Goal: Transaction & Acquisition: Obtain resource

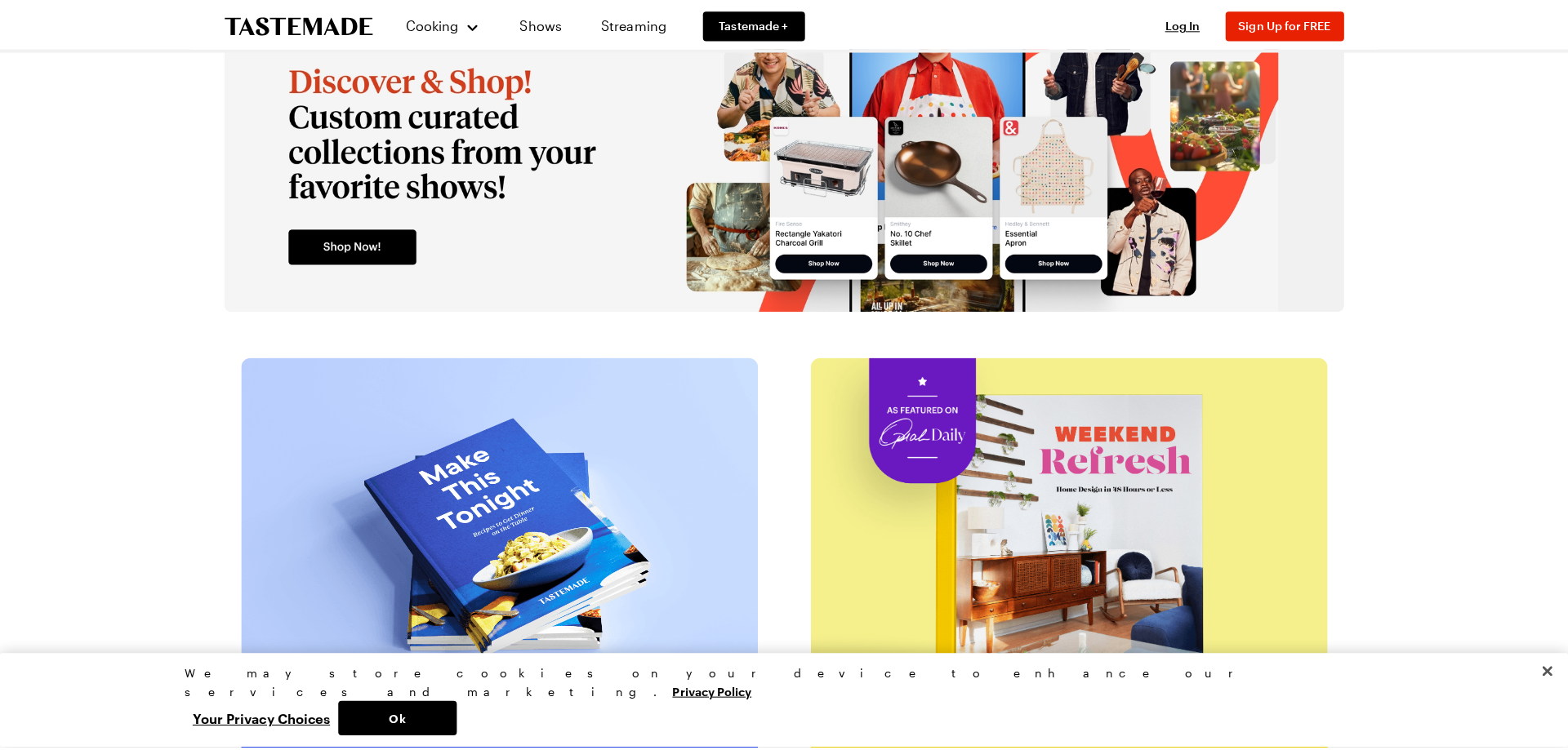
scroll to position [2858, 0]
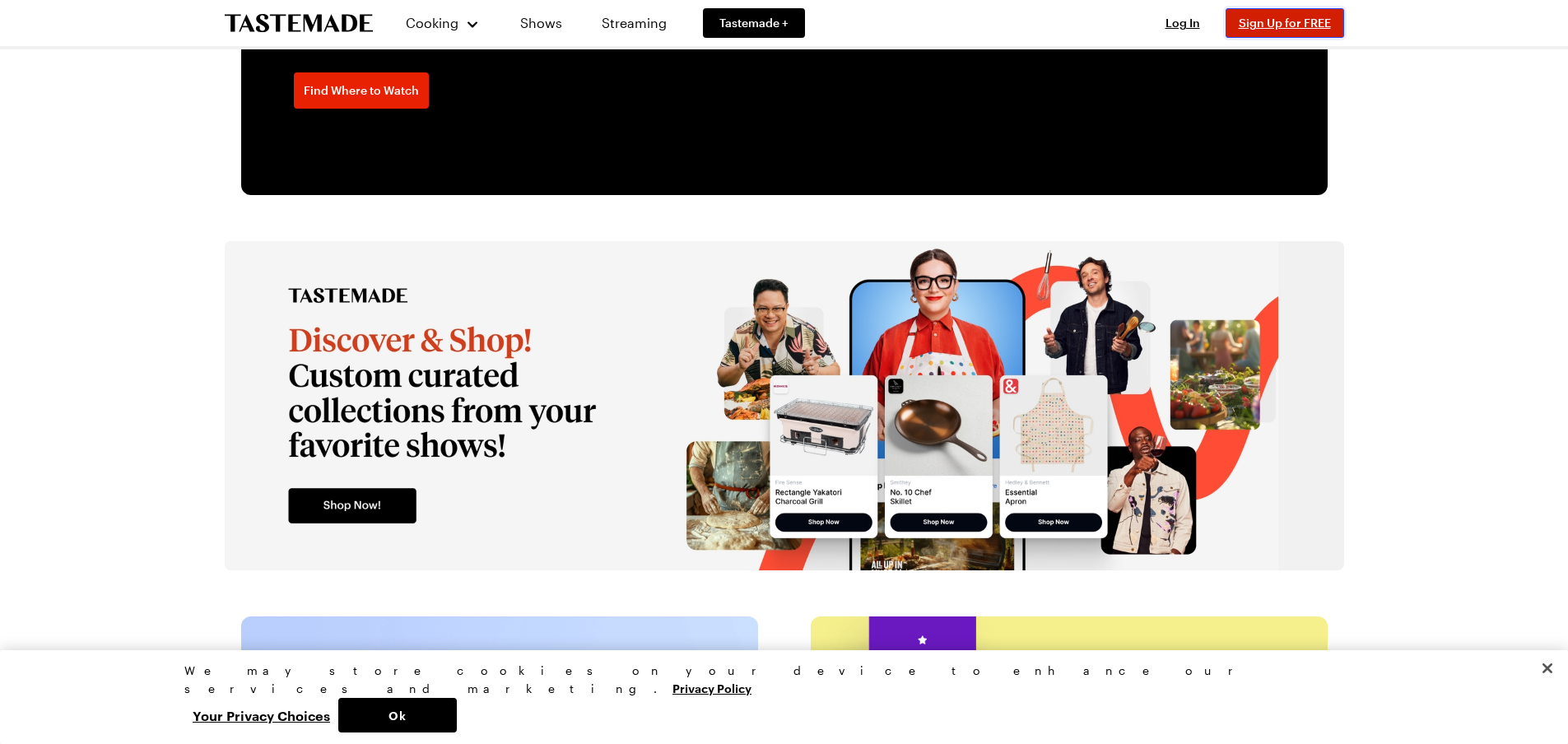
click at [1333, 18] on button "Sign Up for FREE" at bounding box center [1285, 23] width 119 height 29
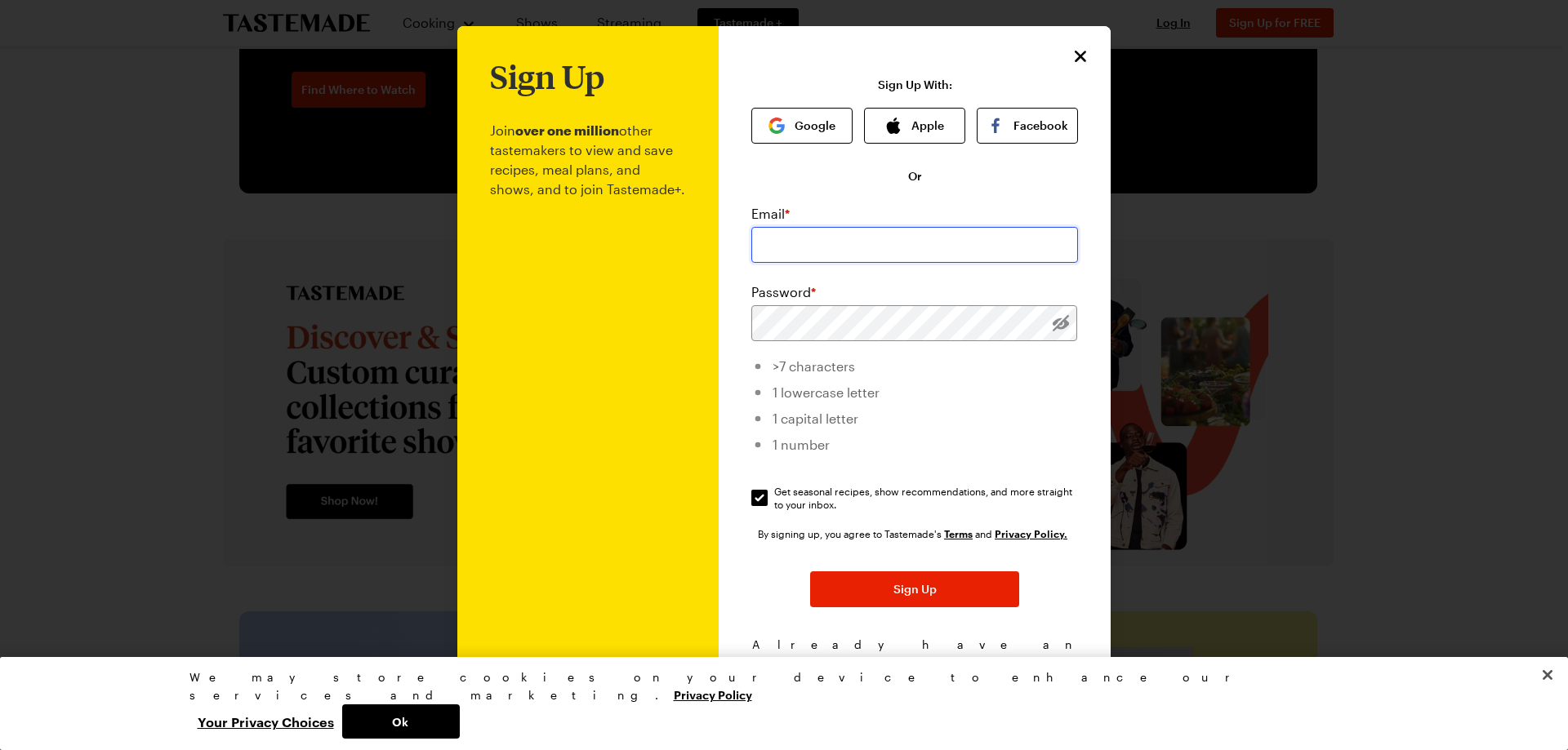
click at [796, 242] on input "email" at bounding box center [914, 245] width 327 height 36
type input "lbeardsley@trschools.com"
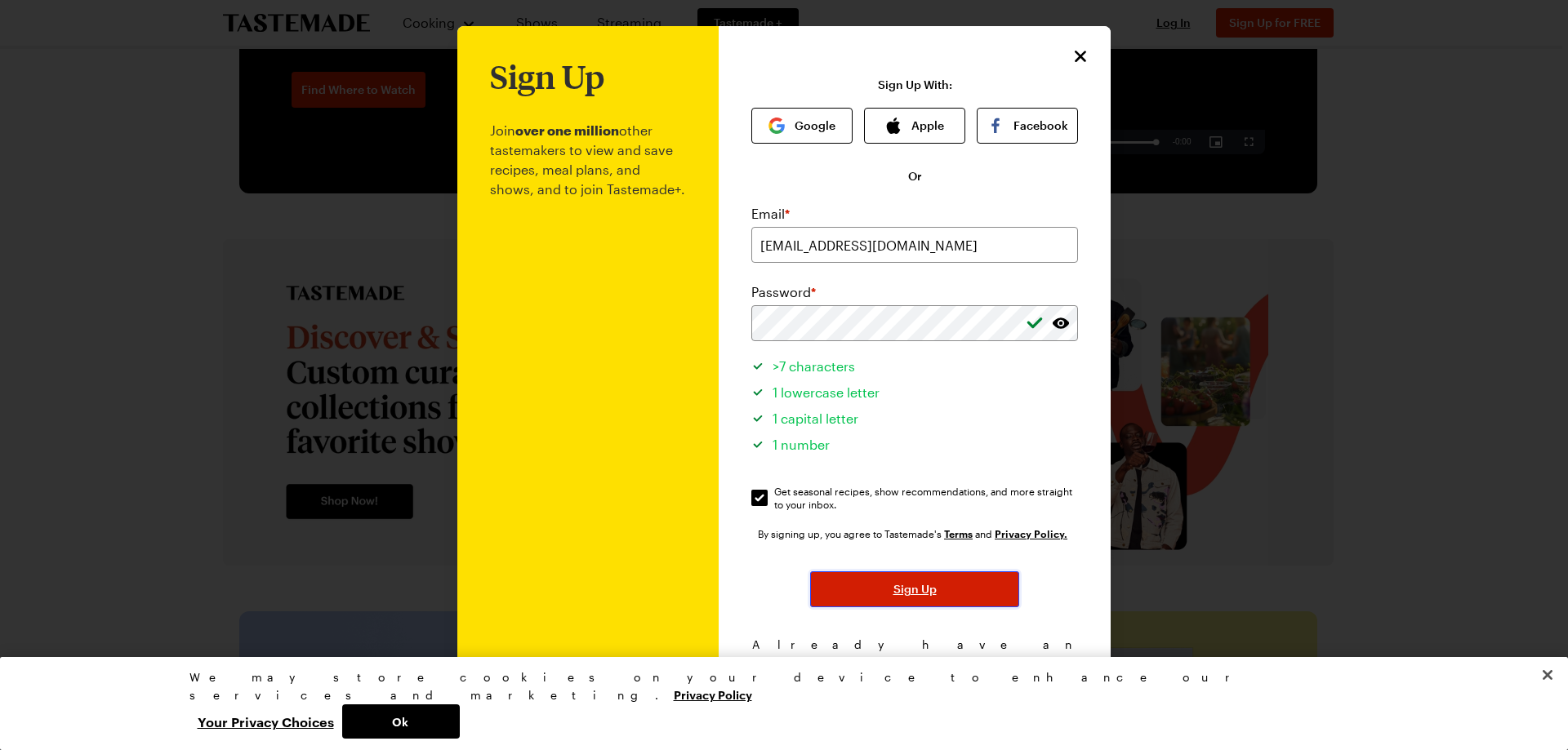
click at [867, 597] on button "Sign Up" at bounding box center [914, 590] width 209 height 36
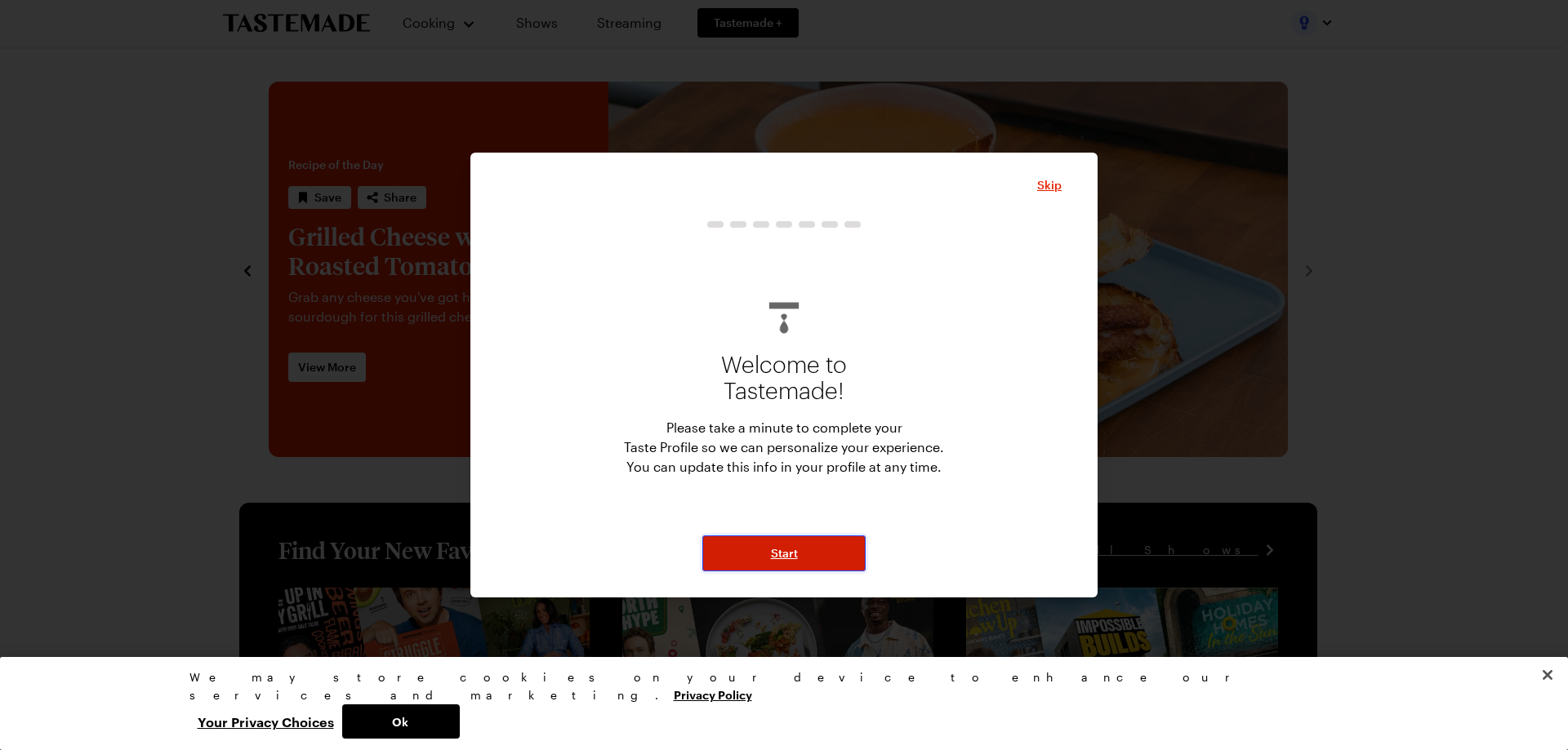
click at [798, 553] on button "Start" at bounding box center [784, 553] width 164 height 36
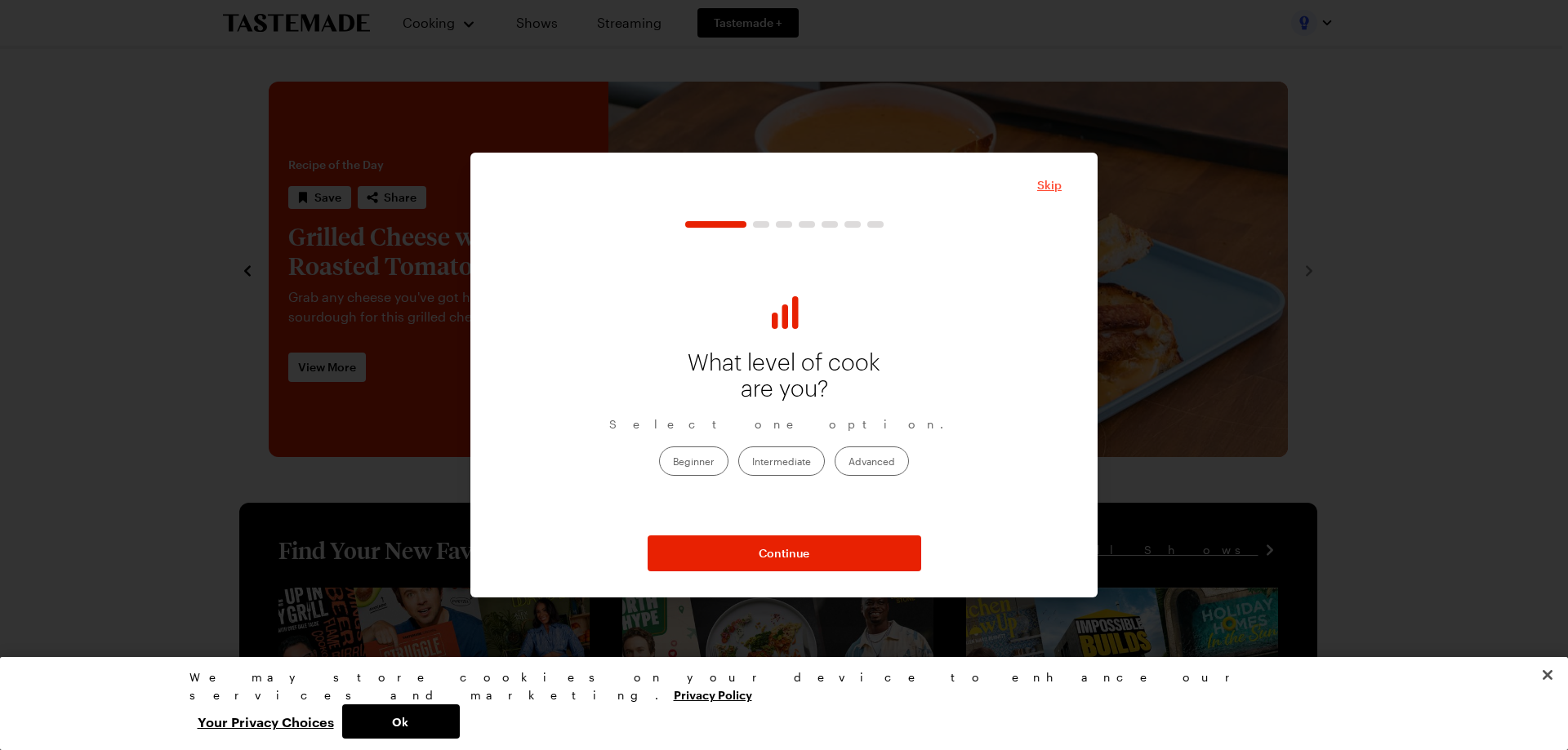
click at [1049, 181] on span "Skip" at bounding box center [1050, 185] width 25 height 16
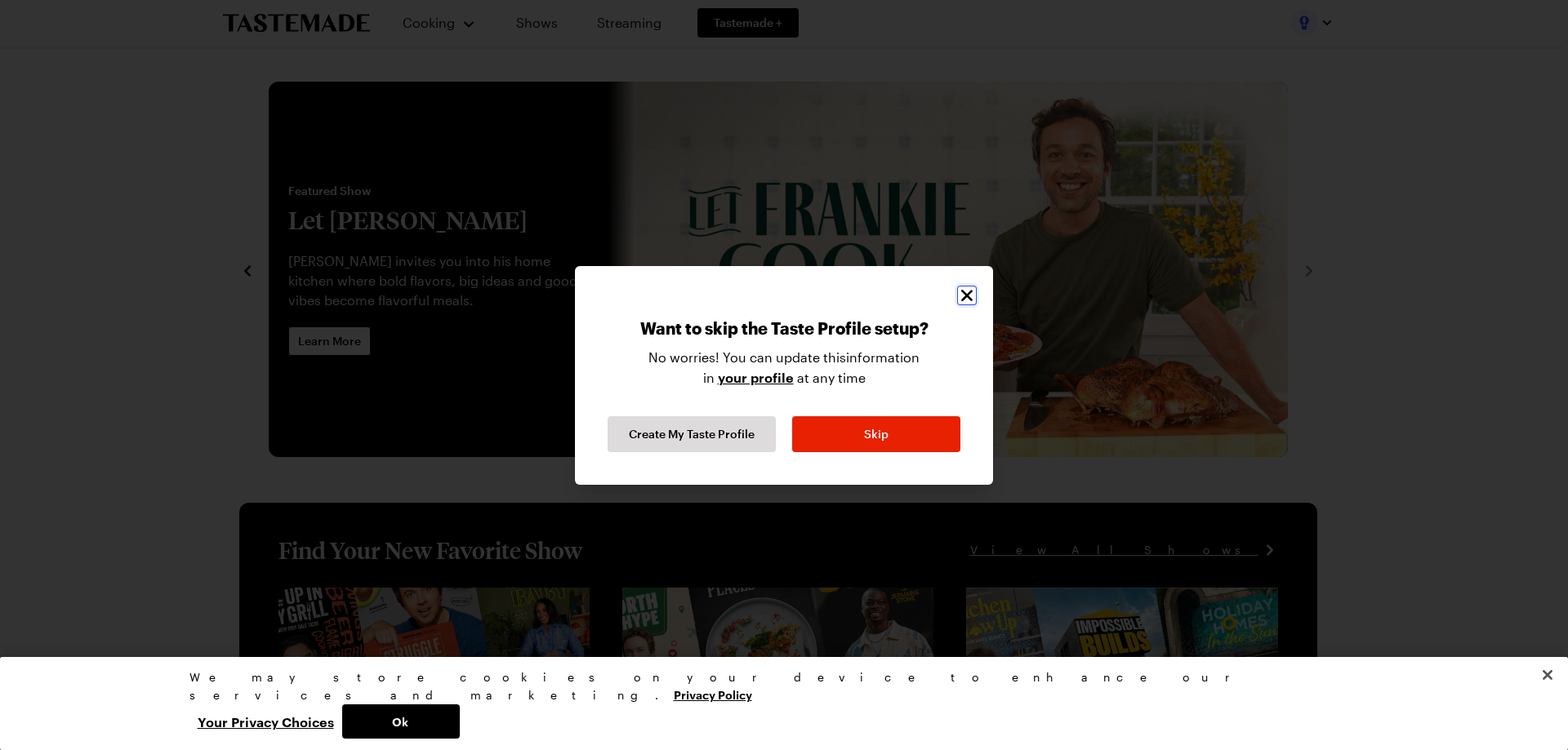
click at [964, 288] on icon "Close" at bounding box center [967, 295] width 20 height 20
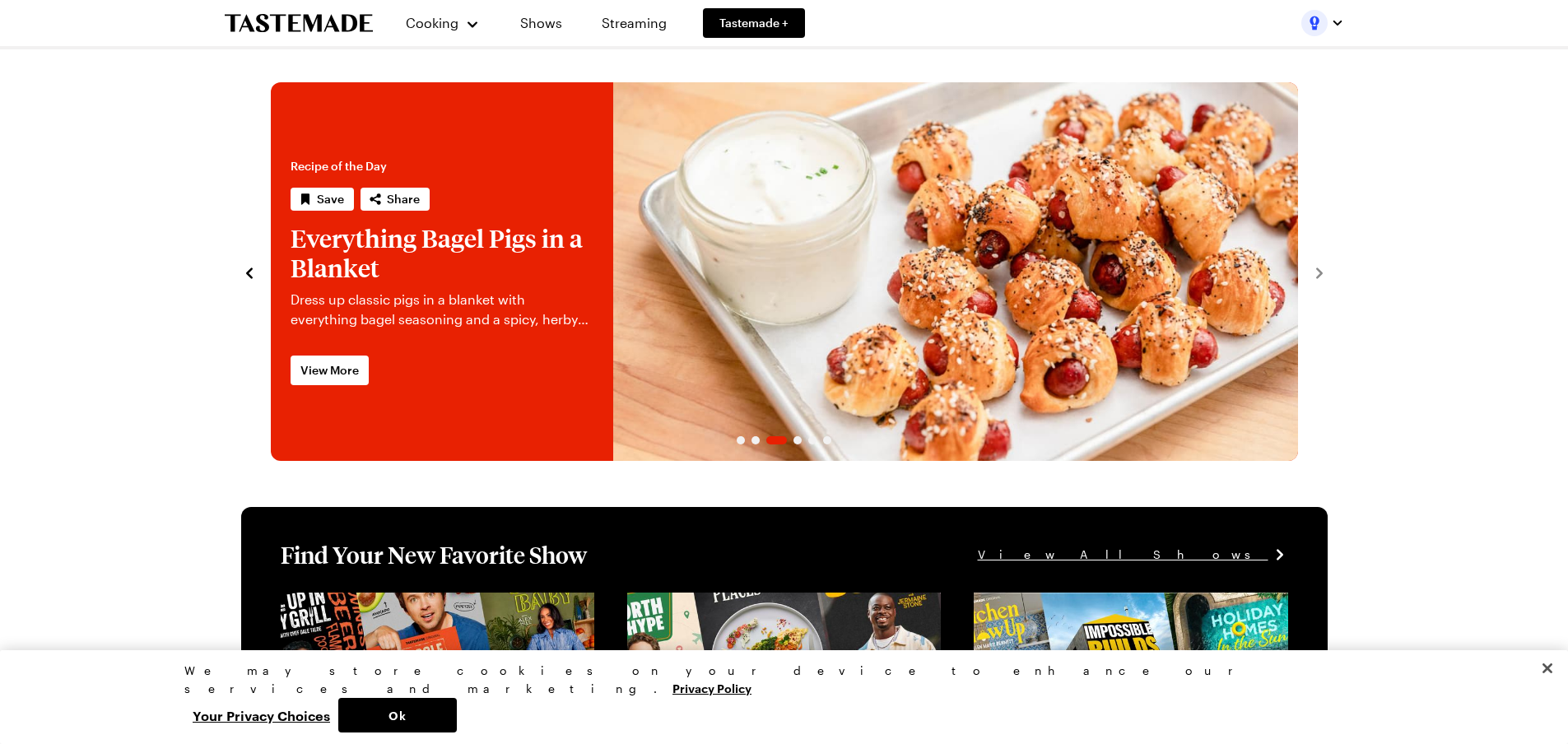
click at [296, 18] on icon "To Tastemade Home Page" at bounding box center [299, 23] width 148 height 19
click at [249, 274] on icon "navigate to previous item" at bounding box center [249, 272] width 16 height 16
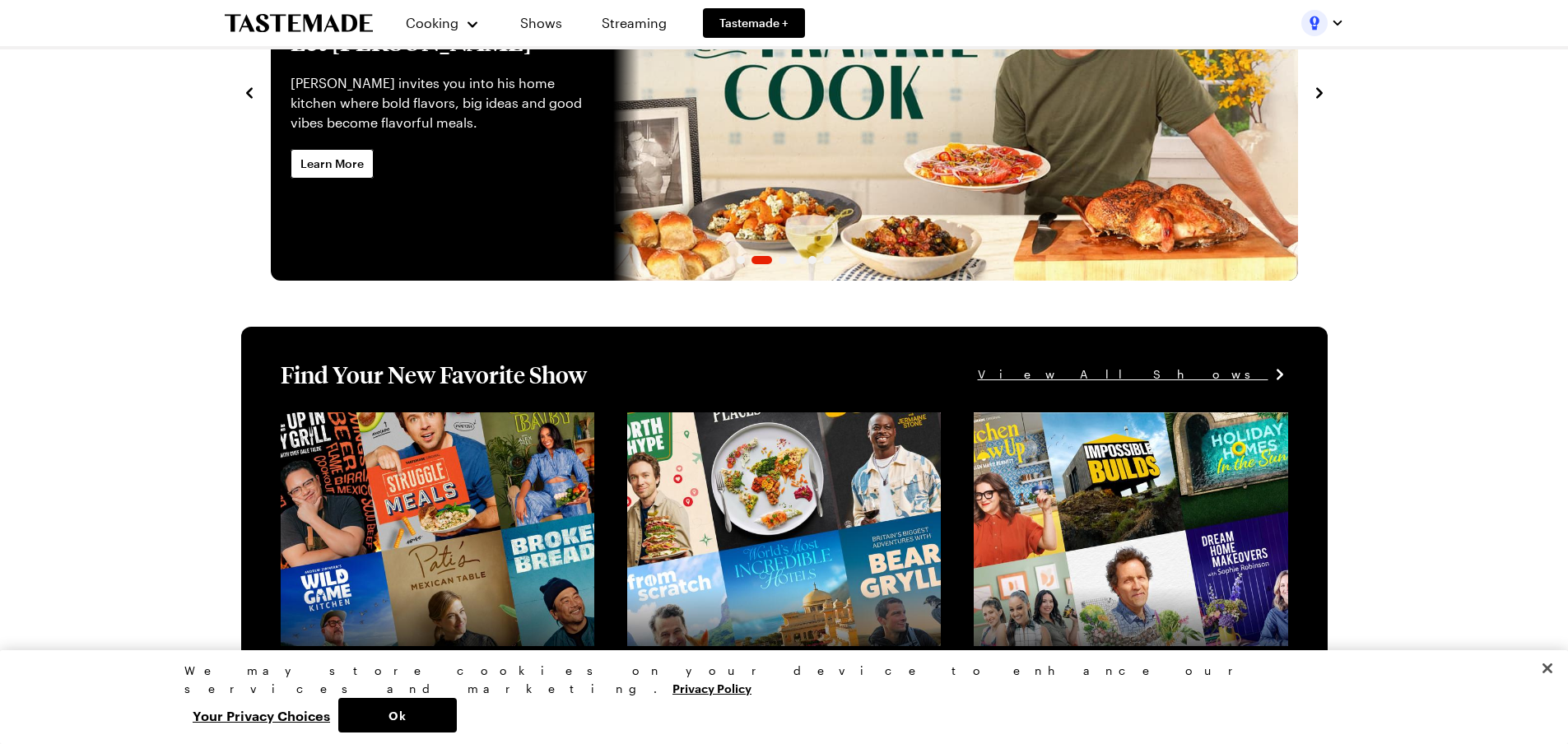
scroll to position [177, 0]
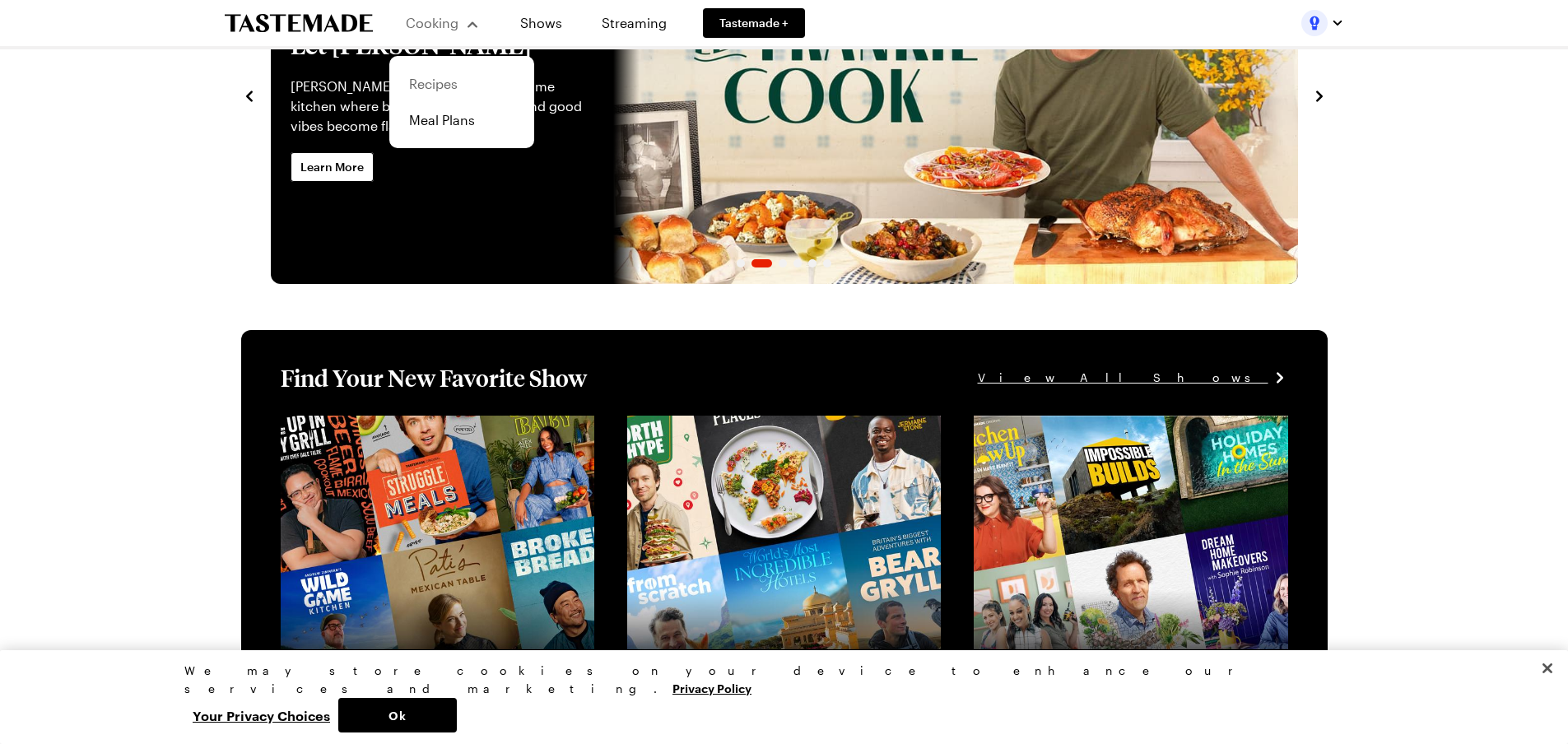
click at [432, 86] on link "Recipes" at bounding box center [462, 84] width 125 height 36
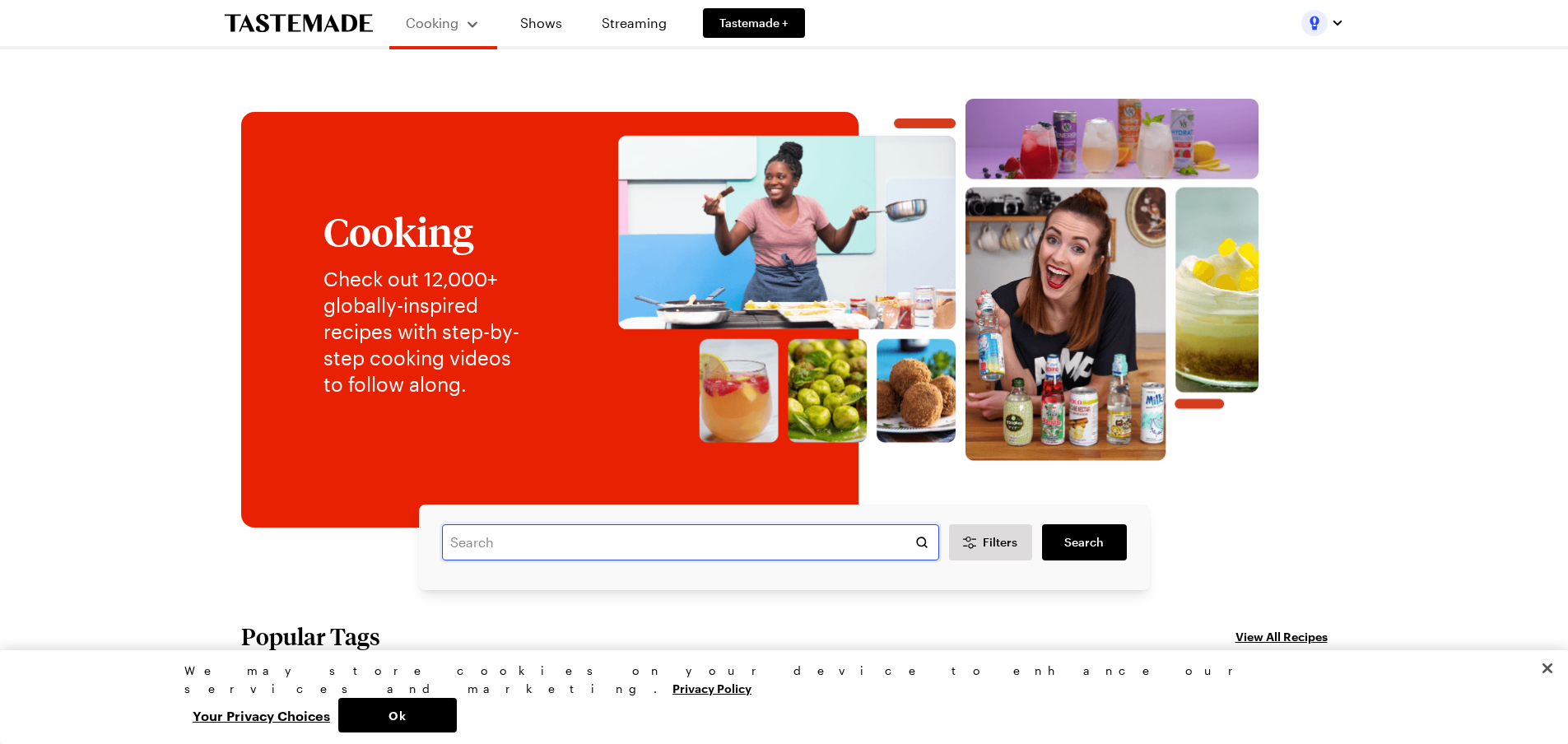
click at [499, 546] on input "text" at bounding box center [690, 542] width 497 height 36
type input "chicken in a pumpkin"
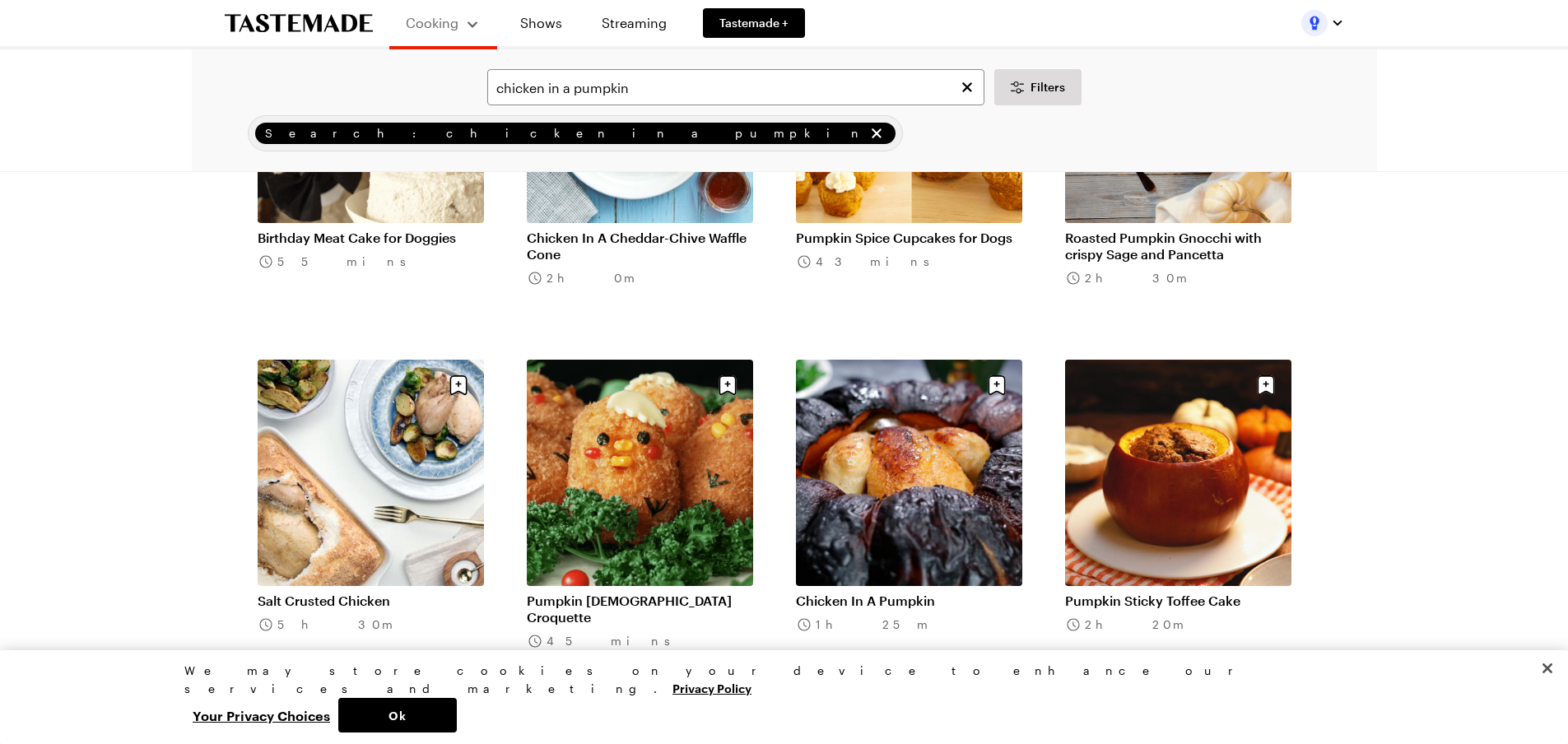
scroll to position [658, 0]
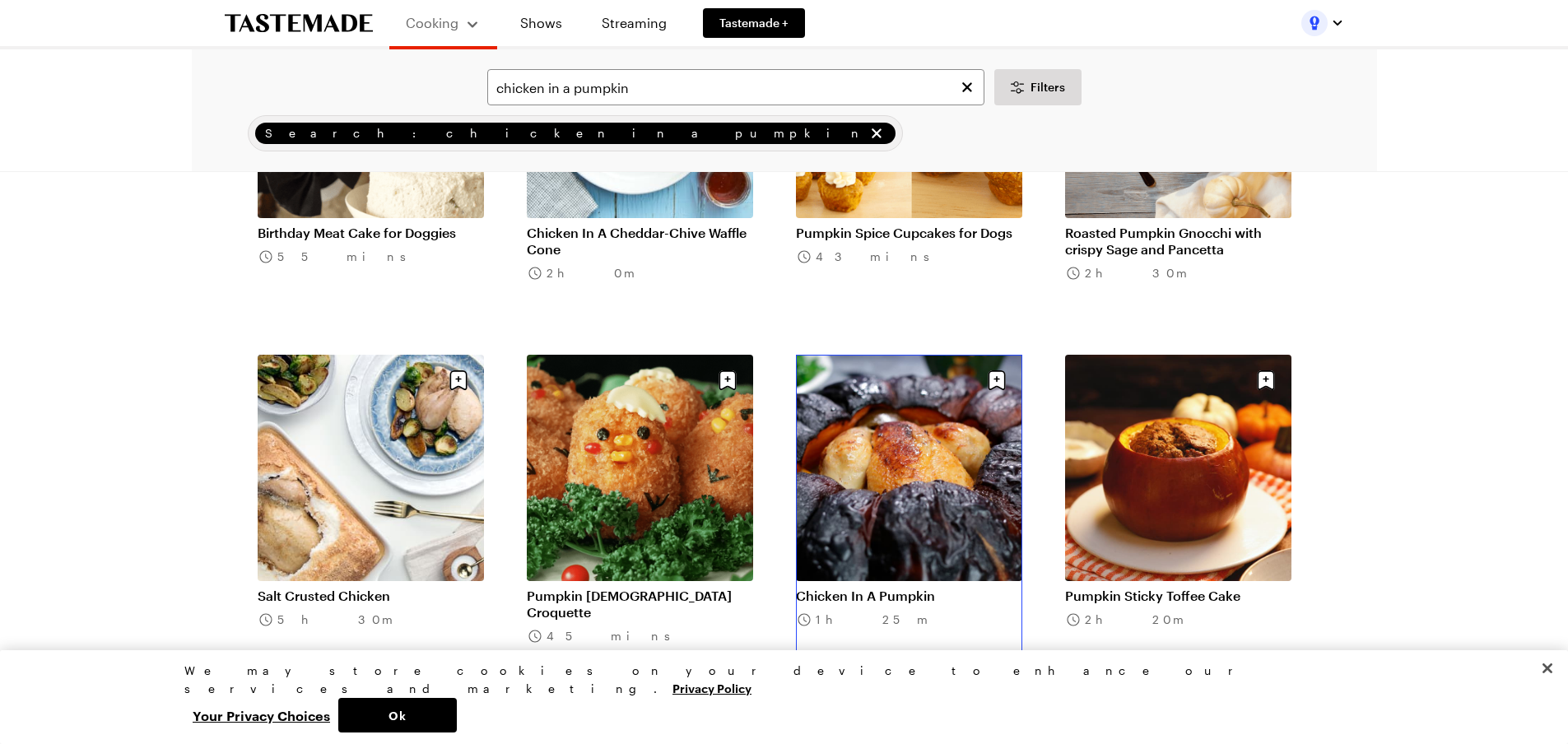
click at [894, 588] on link "Chicken In A Pumpkin" at bounding box center [908, 595] width 226 height 16
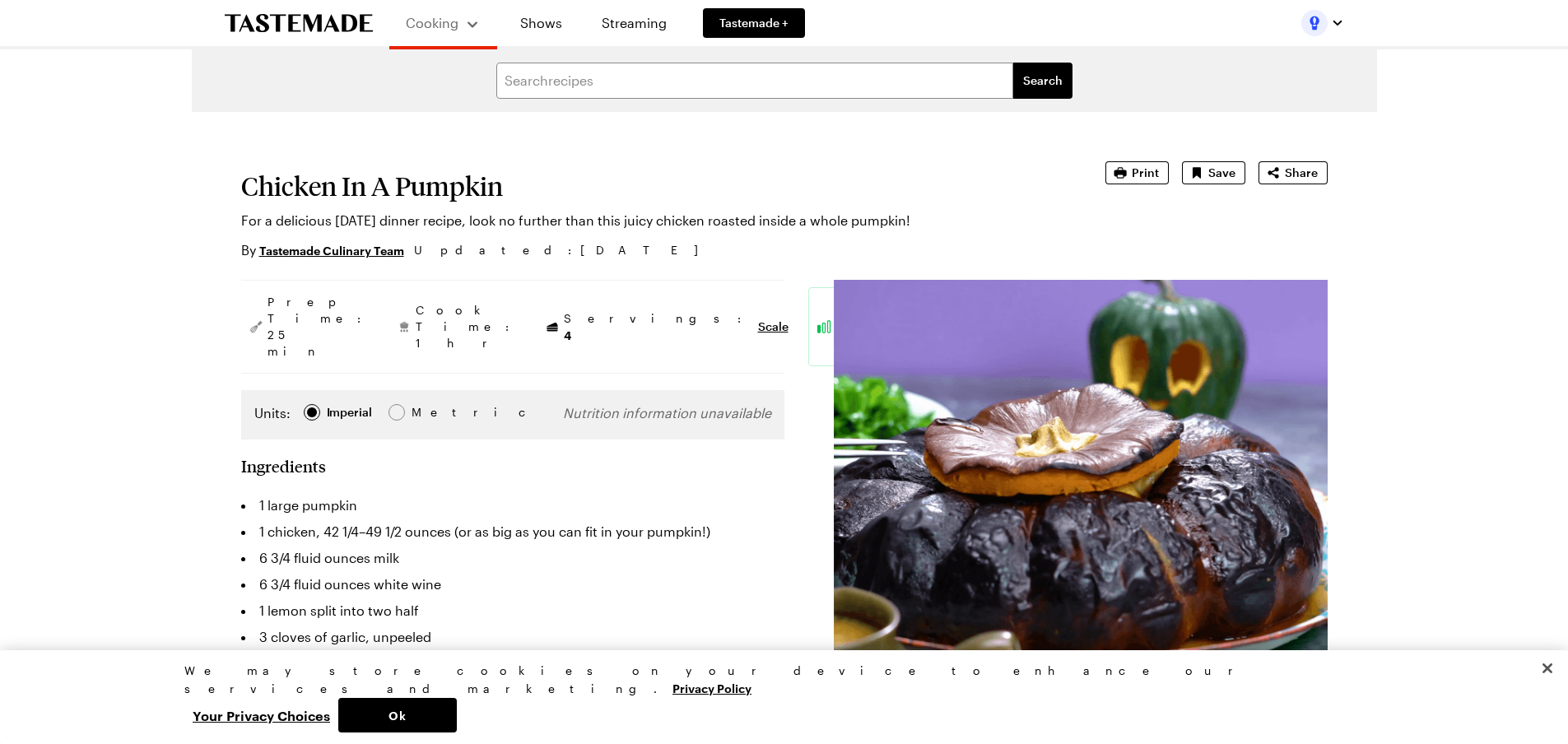
type textarea "x"
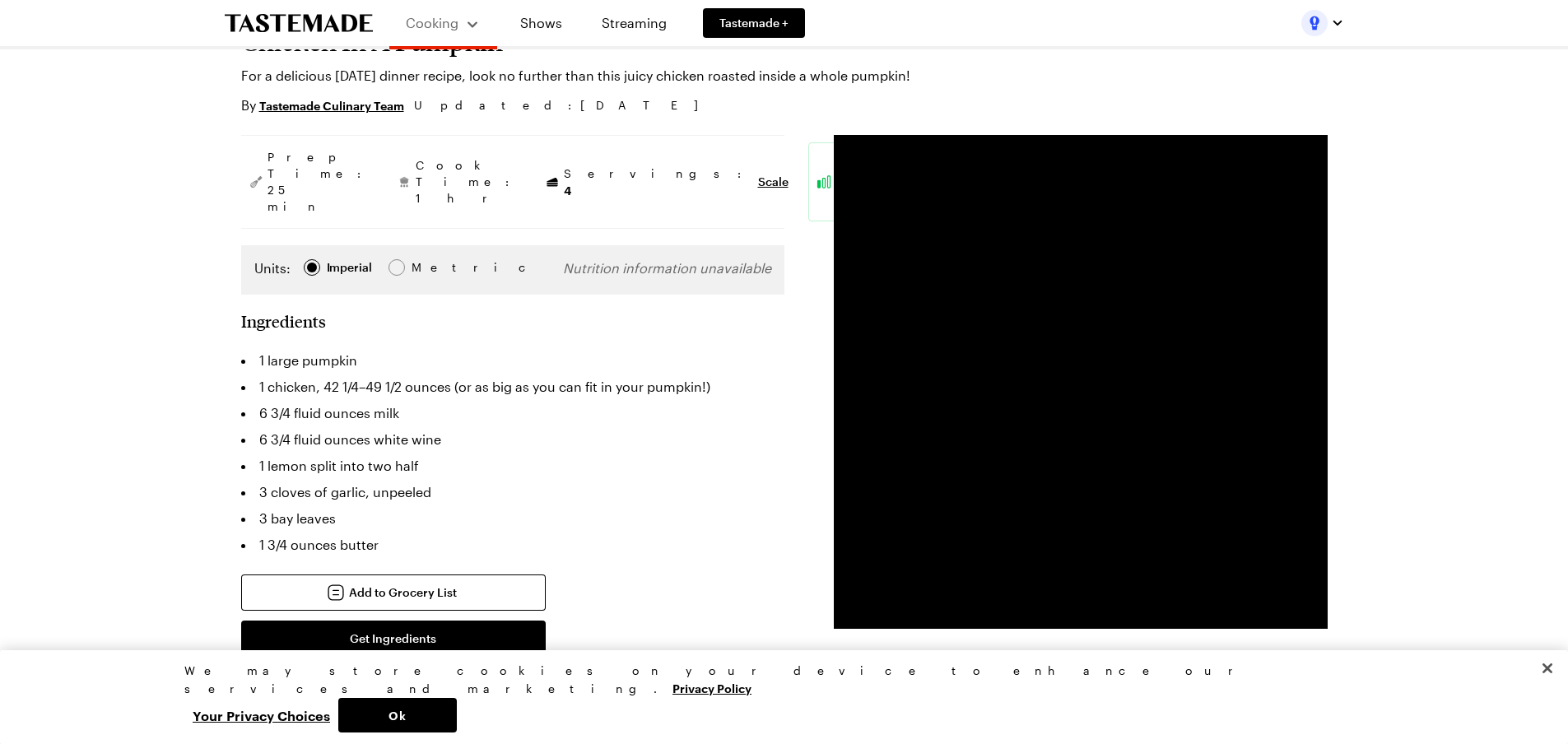
scroll to position [82, 0]
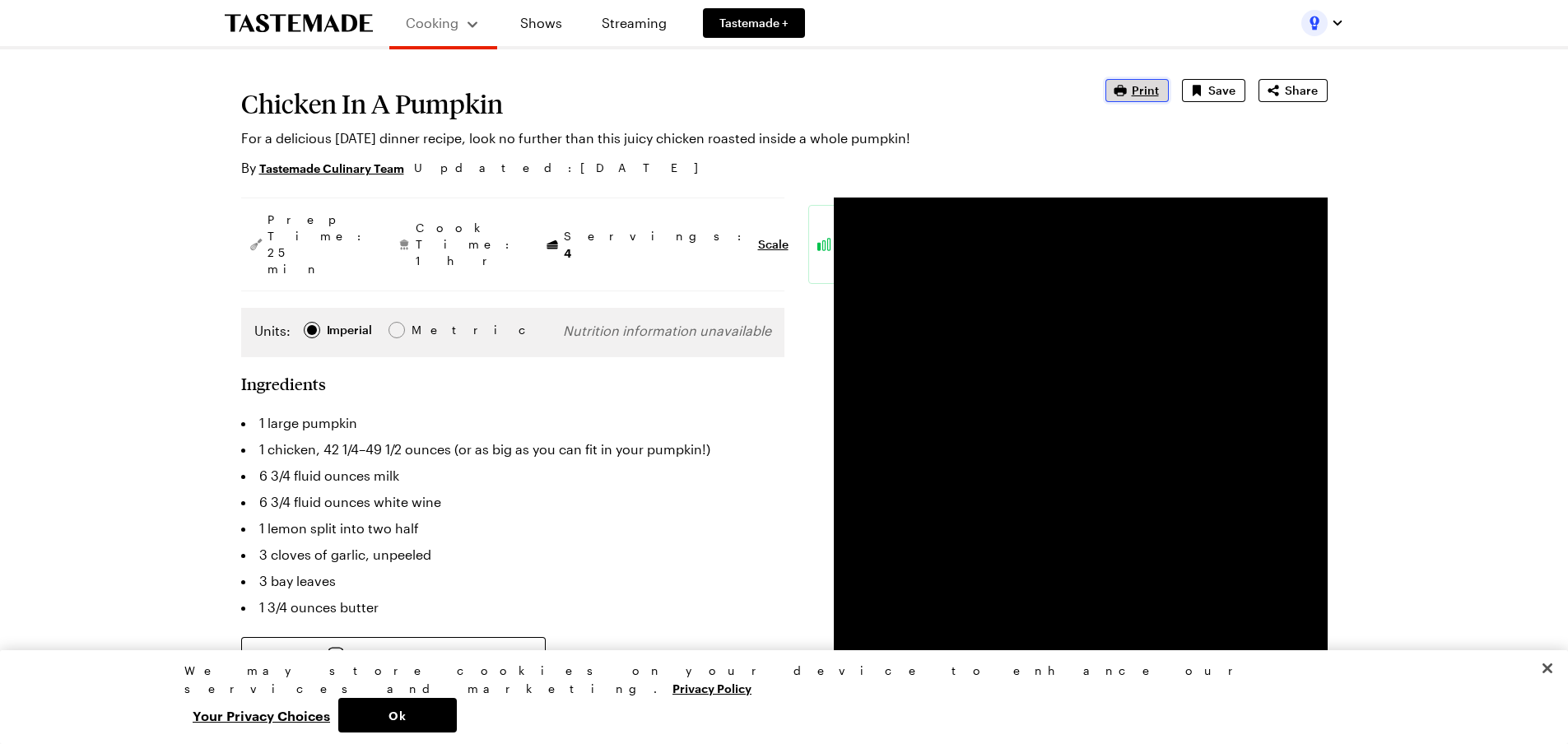
click at [1139, 95] on span "Print" at bounding box center [1145, 90] width 27 height 16
